Goal: Task Accomplishment & Management: Manage account settings

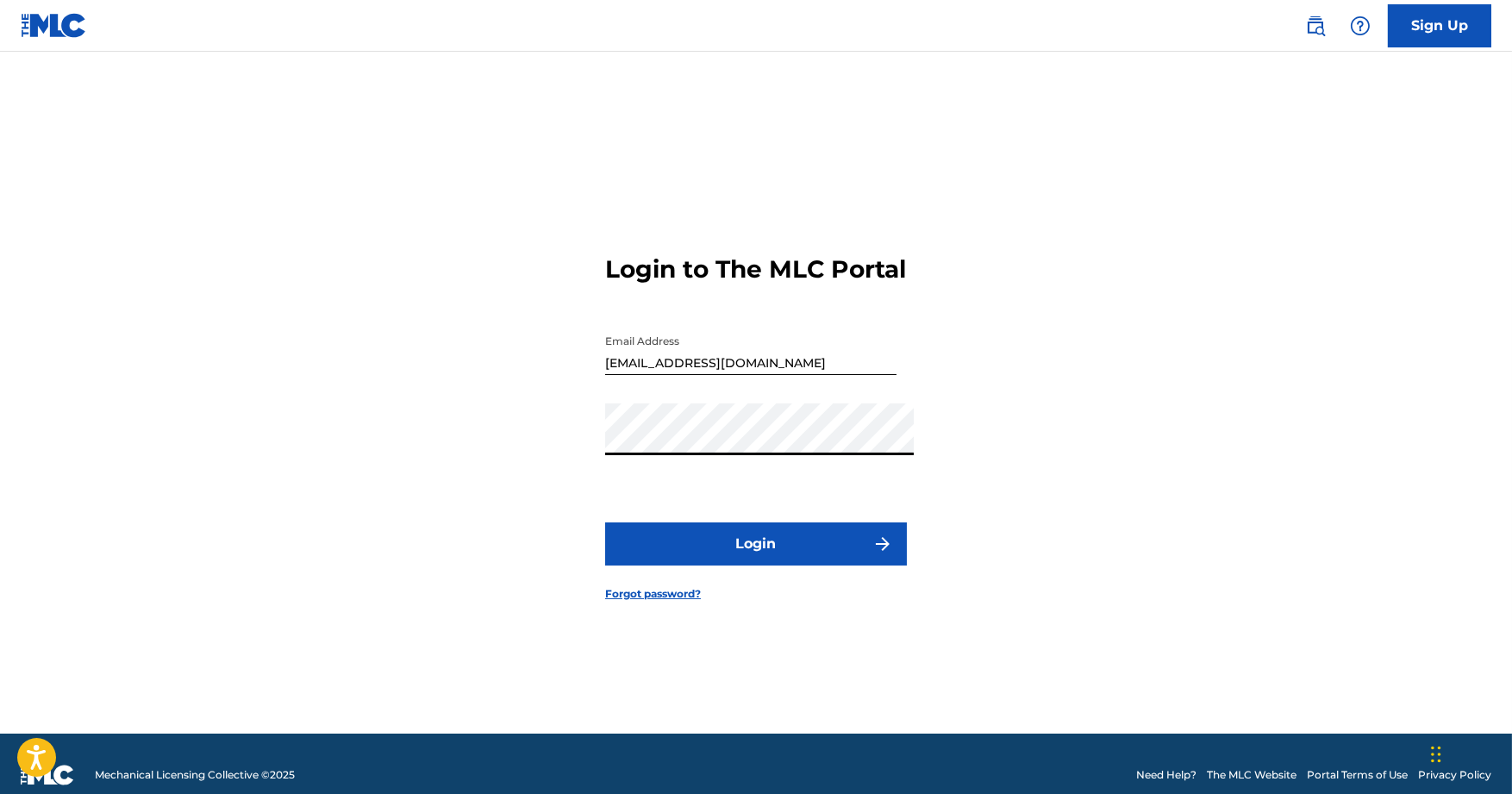
click at [756, 552] on button "Login" at bounding box center [756, 543] width 302 height 43
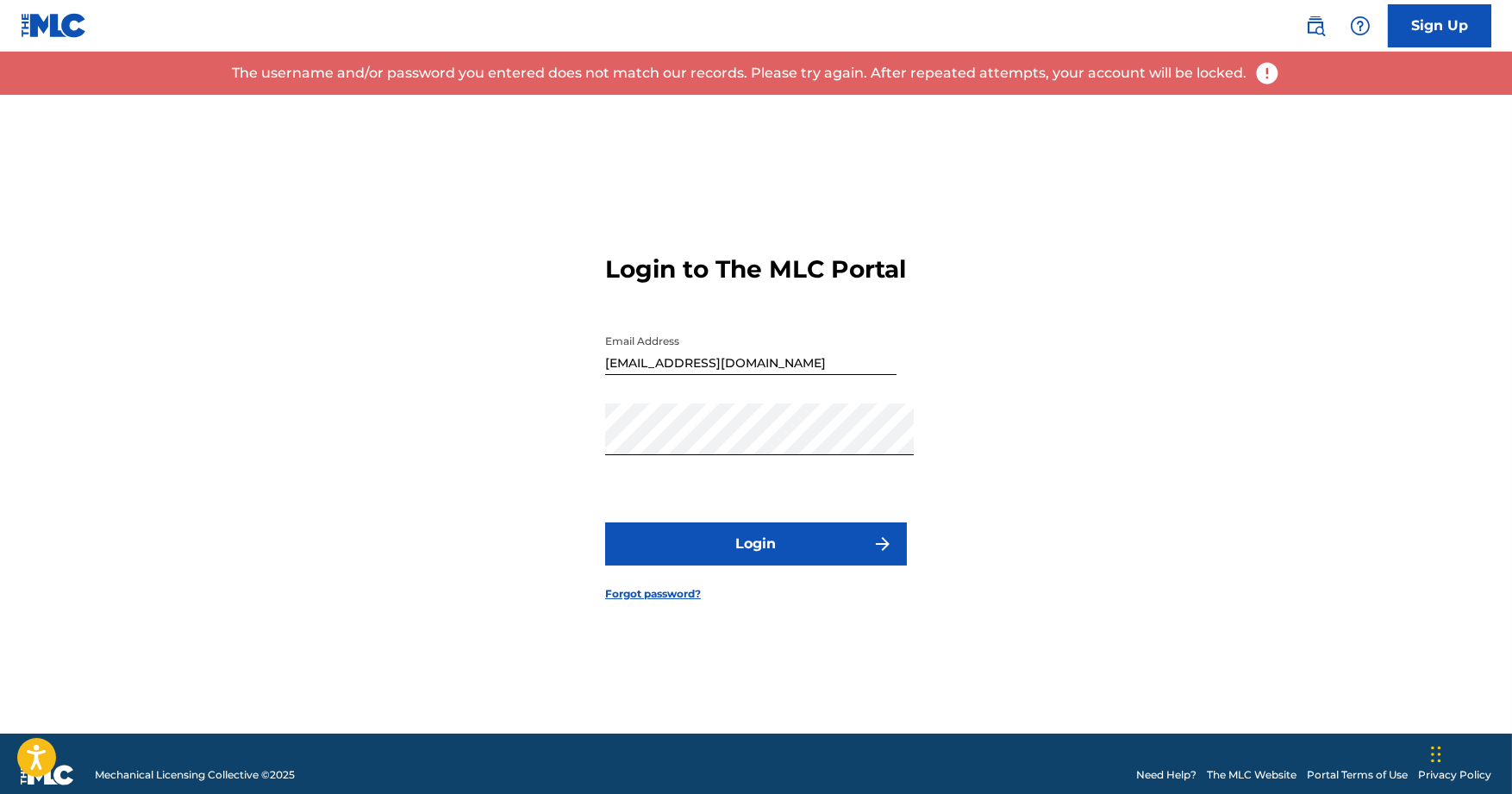
click at [648, 600] on link "Forgot password?" at bounding box center [653, 593] width 96 height 16
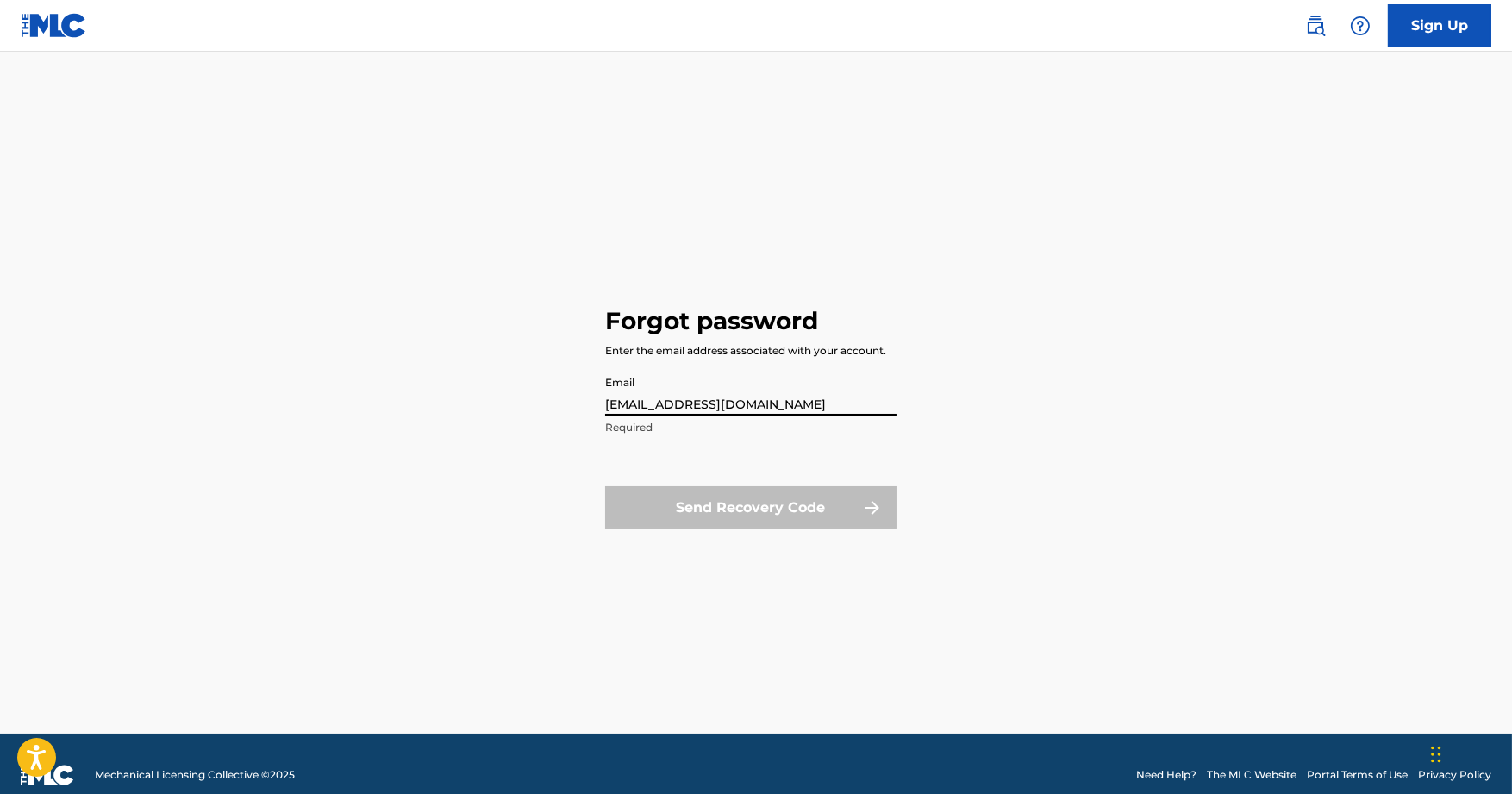
click at [750, 512] on button "Send Recovery Code" at bounding box center [750, 508] width 291 height 43
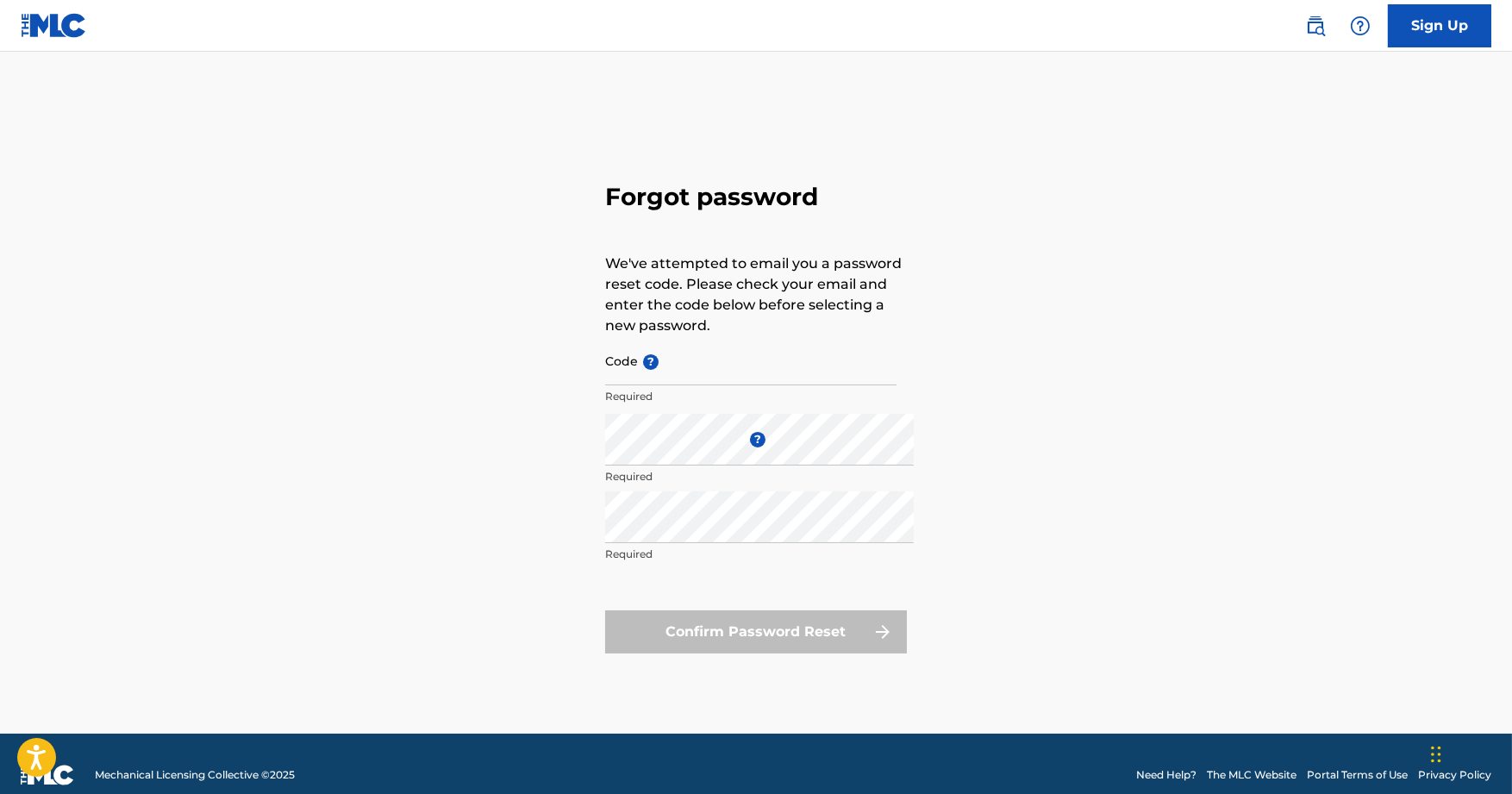
click at [695, 359] on input "Code ?" at bounding box center [750, 360] width 291 height 49
paste input "FP_45af0df51e632a805b7b11d68979"
type input "FP_45af0df51e632a805b7b11d68979"
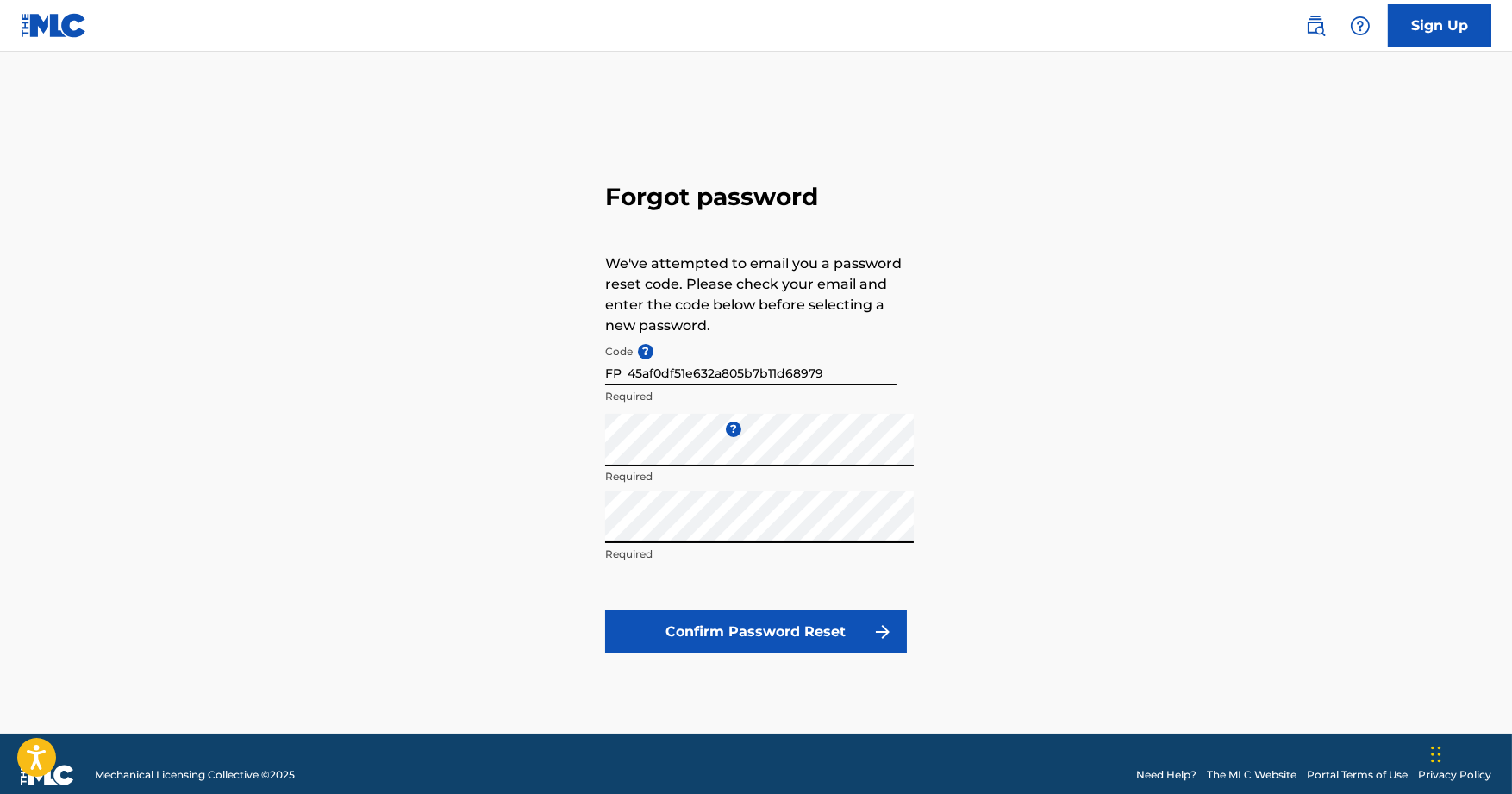
click at [958, 542] on div "Forgot password We've attempted to email you a password reset code. Please chec…" at bounding box center [756, 415] width 1206 height 639
click at [699, 641] on button "Confirm Password Reset" at bounding box center [756, 632] width 302 height 43
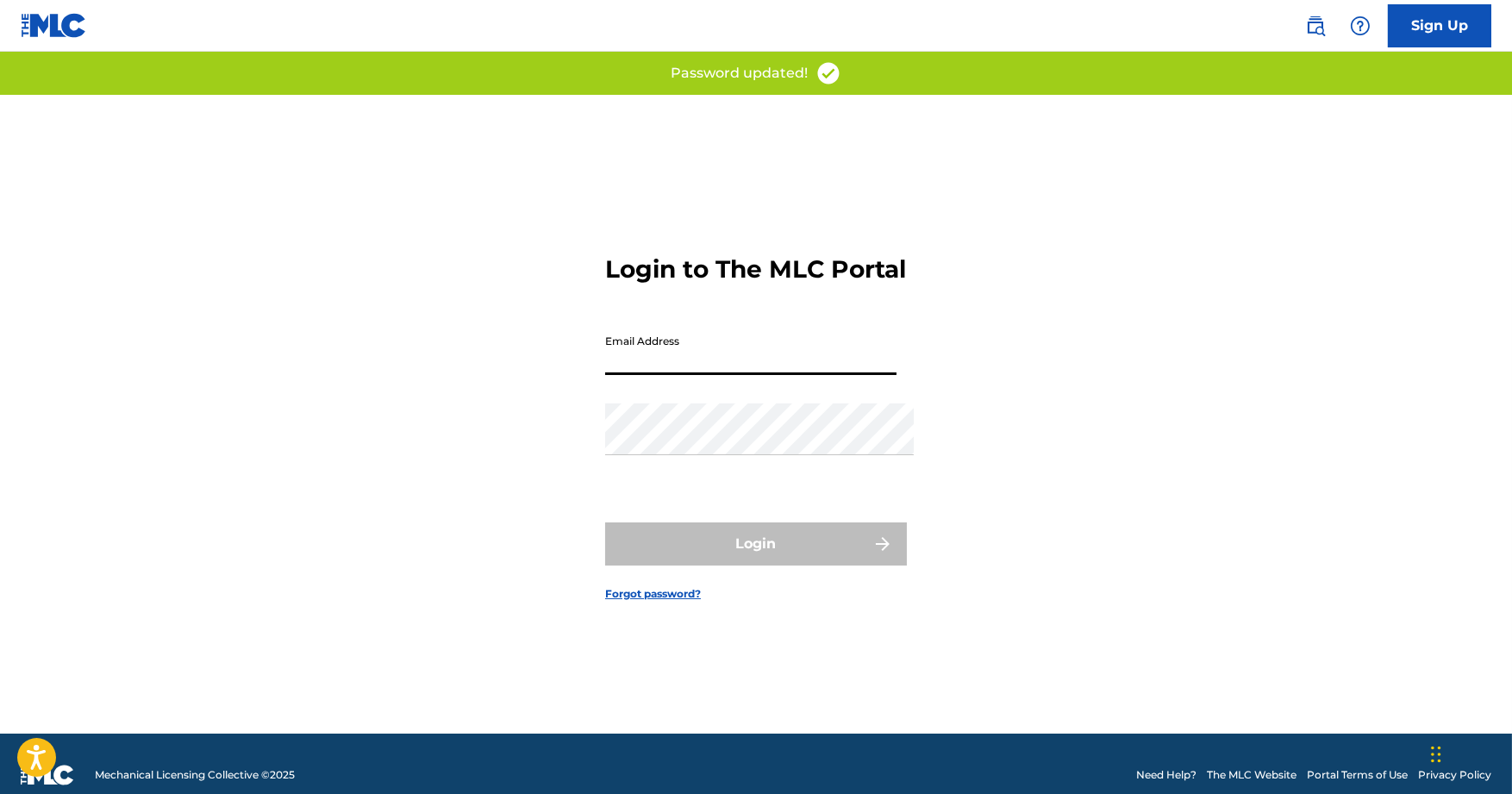
type input "[EMAIL_ADDRESS][DOMAIN_NAME]"
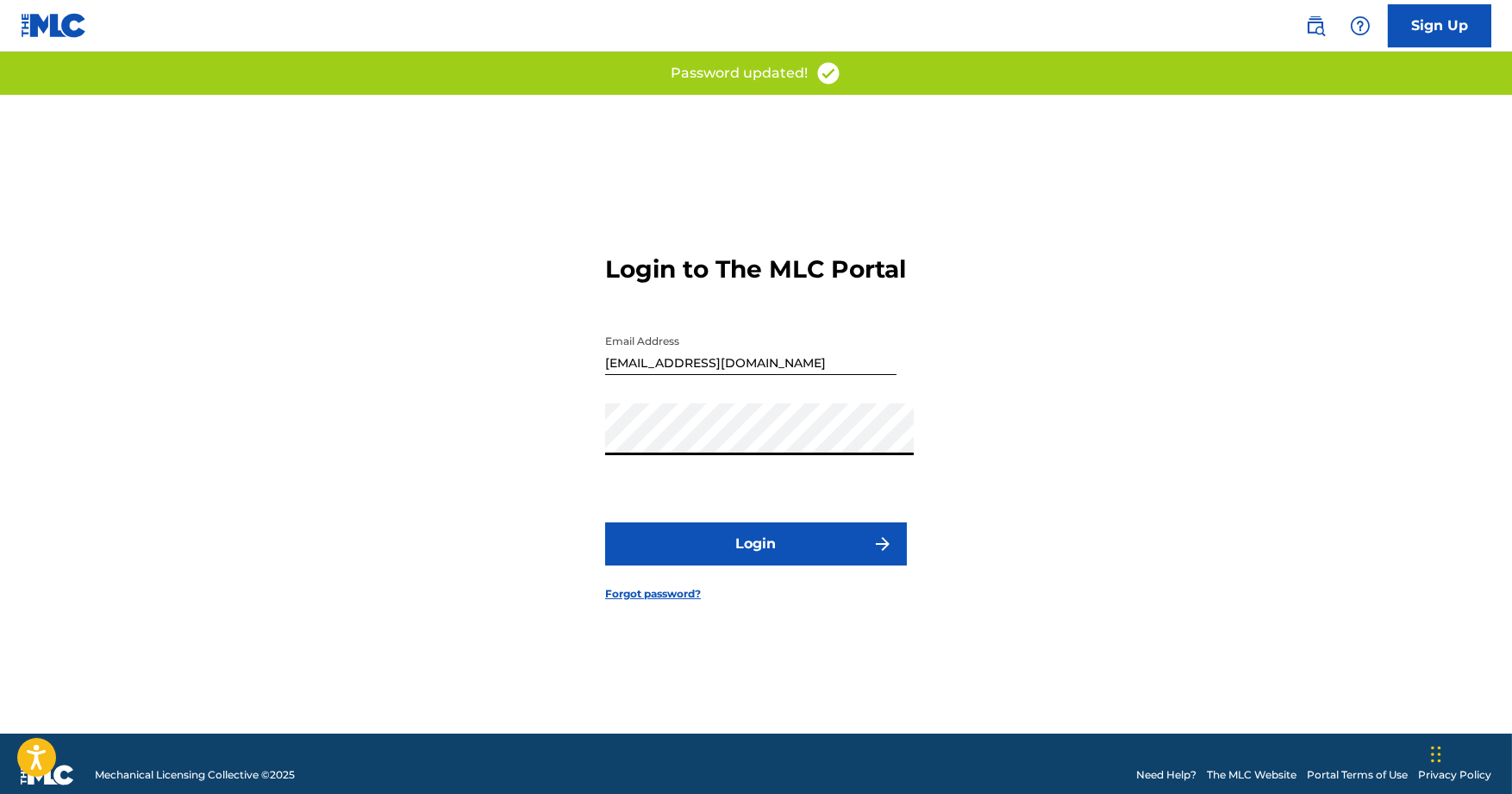
click at [732, 531] on button "Login" at bounding box center [756, 543] width 302 height 43
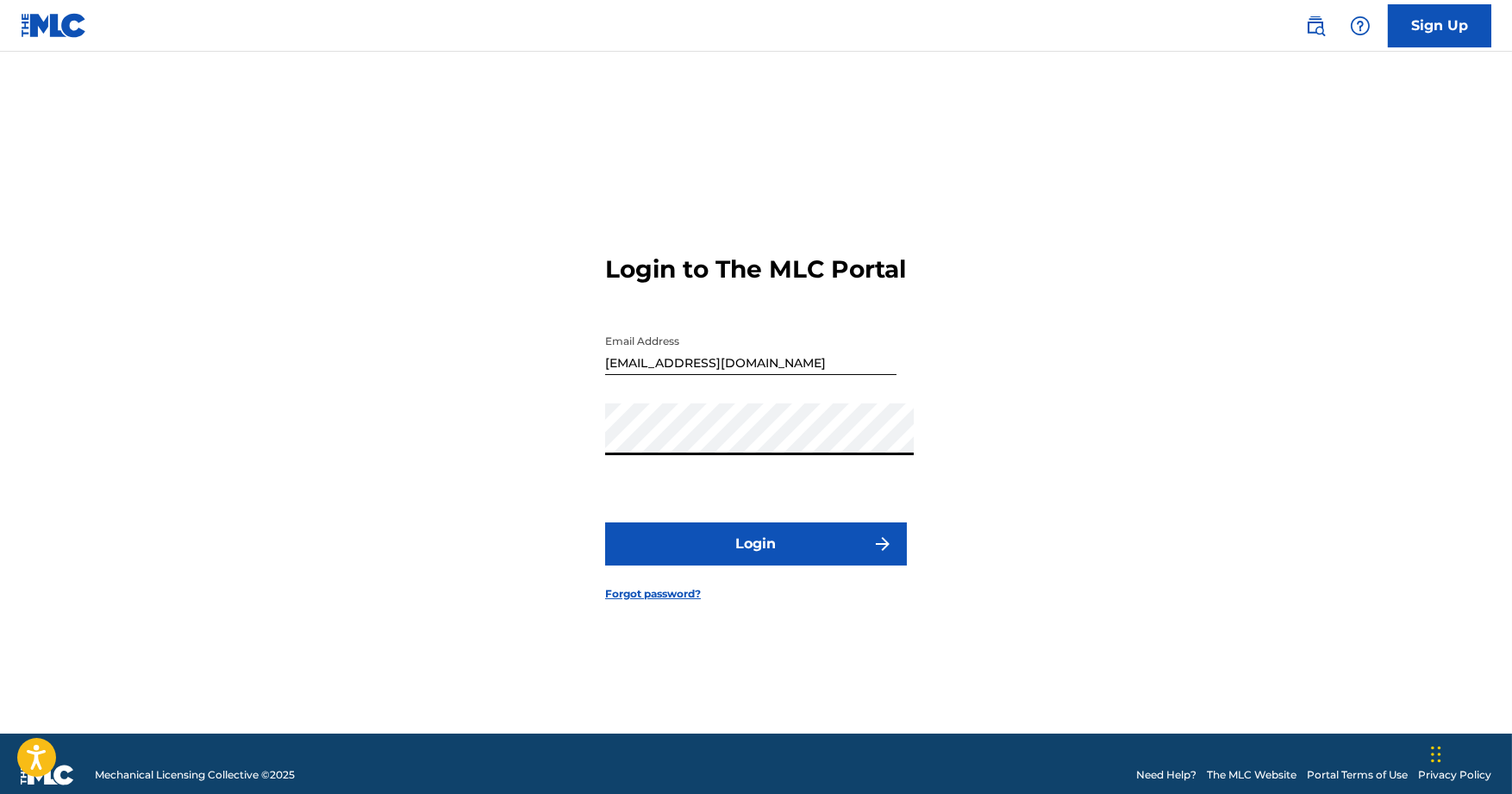
click at [756, 552] on button "Login" at bounding box center [756, 543] width 302 height 43
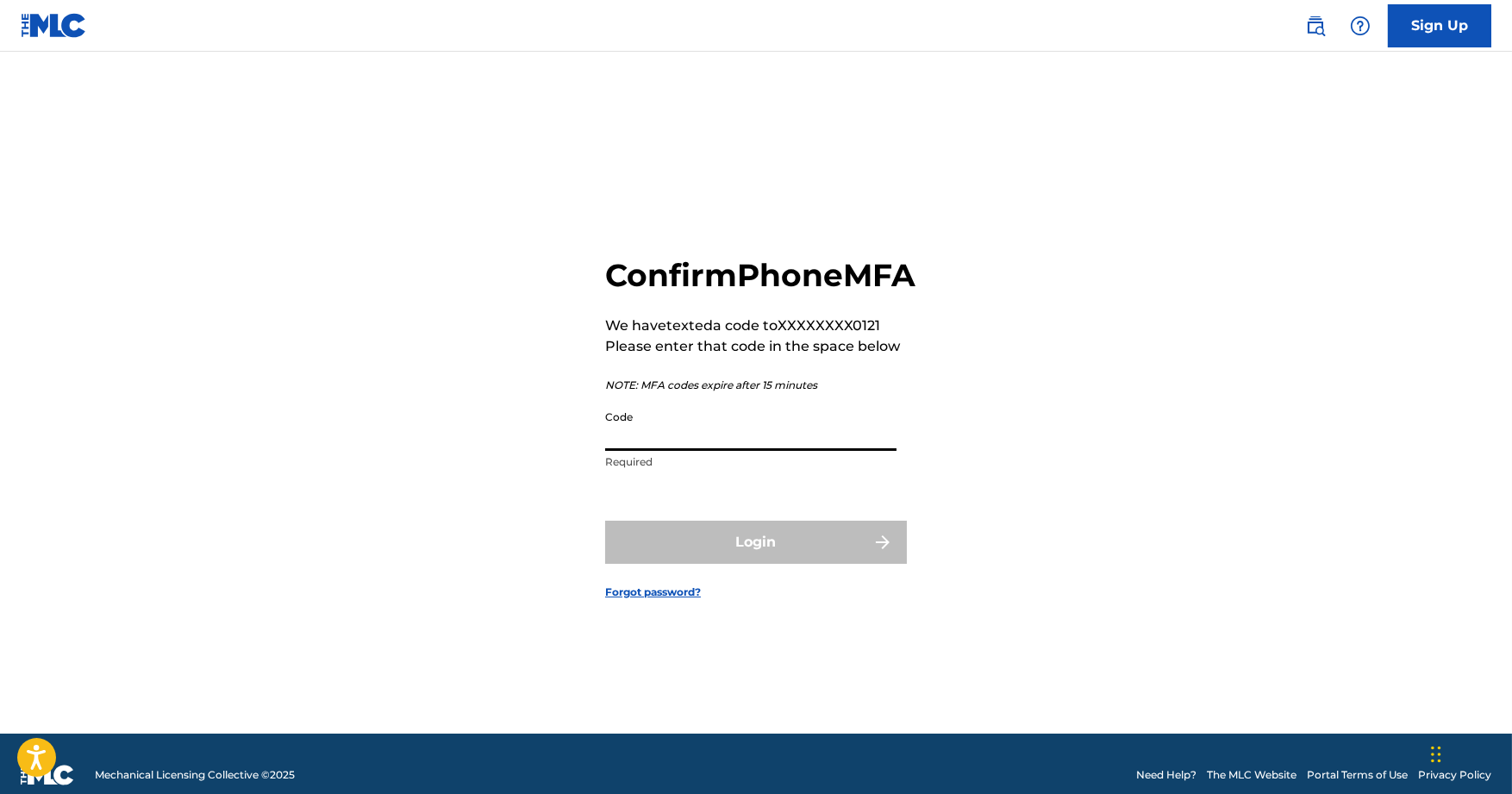
click at [682, 422] on input "Code" at bounding box center [750, 426] width 291 height 49
paste input "323973"
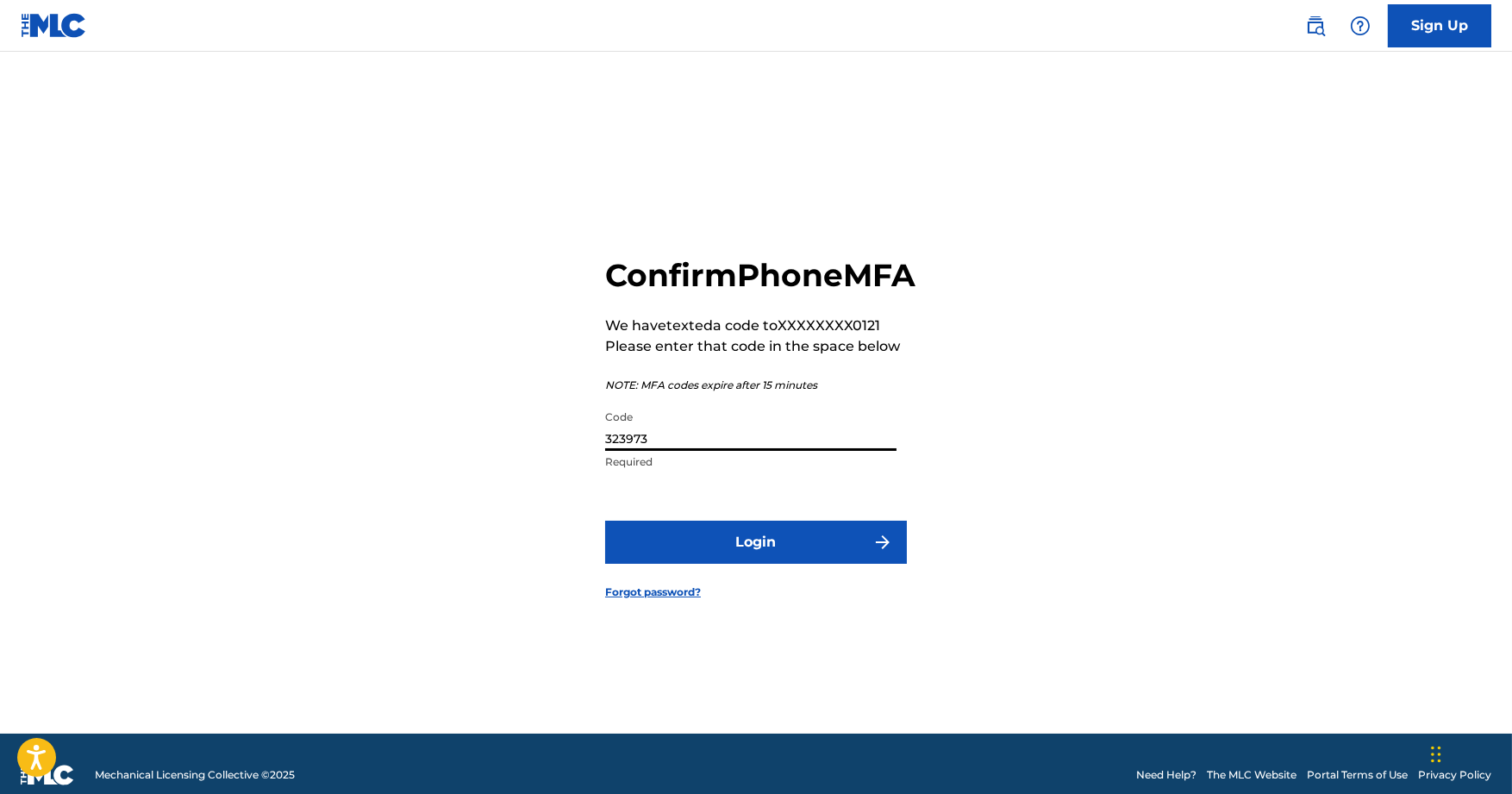
type input "323973"
click at [708, 561] on button "Login" at bounding box center [756, 542] width 302 height 43
